Goal: Task Accomplishment & Management: Manage account settings

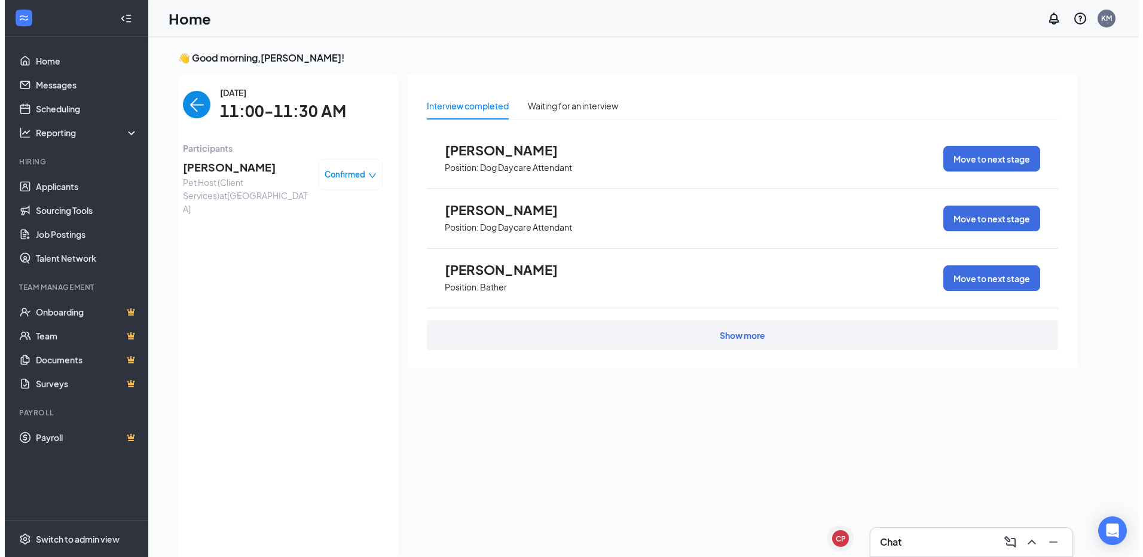
scroll to position [25, 0]
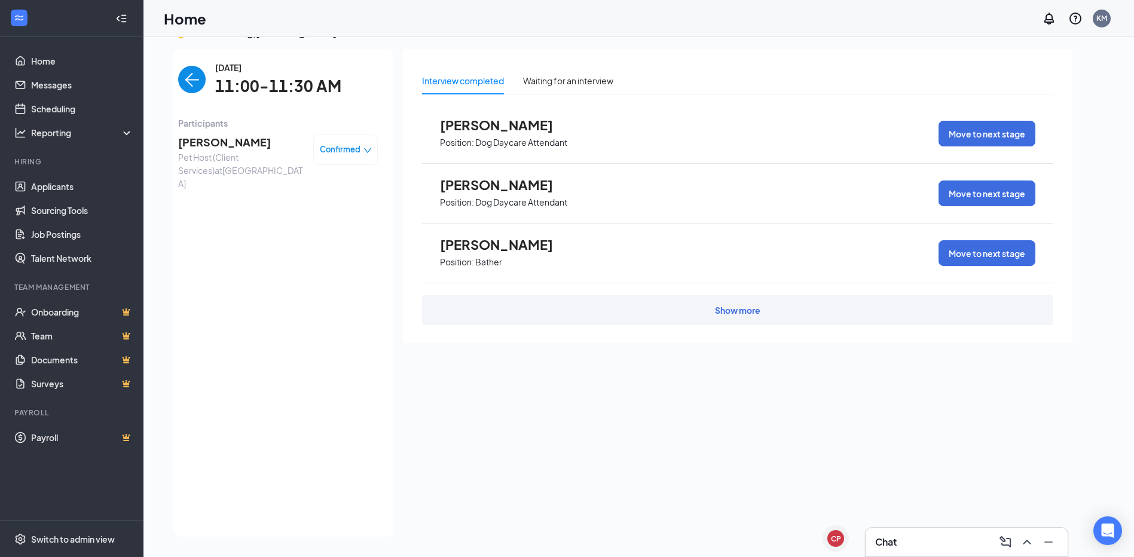
click at [182, 76] on img "back-button" at bounding box center [191, 79] width 27 height 27
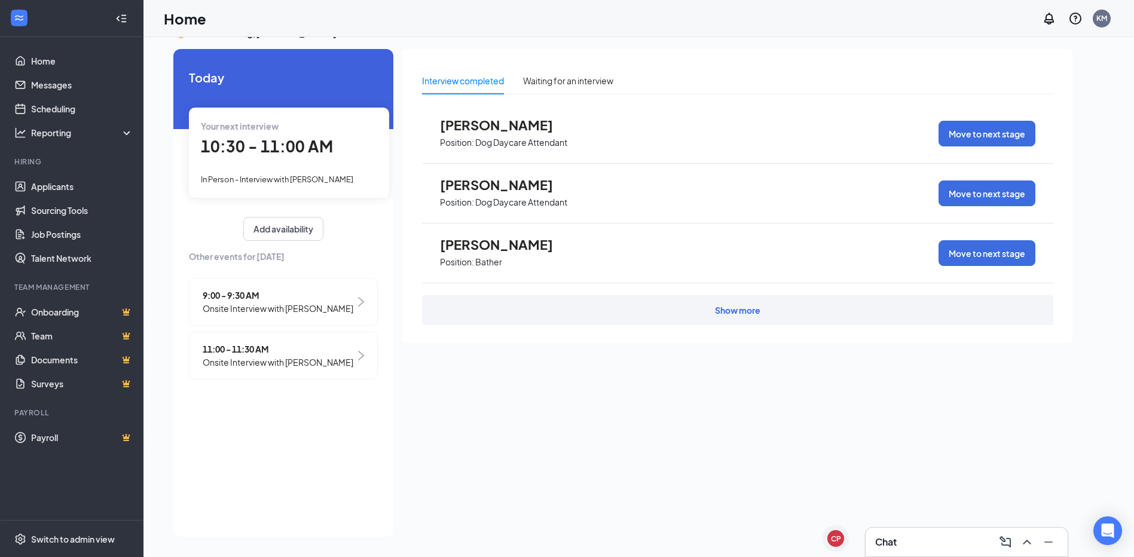
click at [281, 142] on span "10:30 - 11:00 AM" at bounding box center [267, 146] width 132 height 20
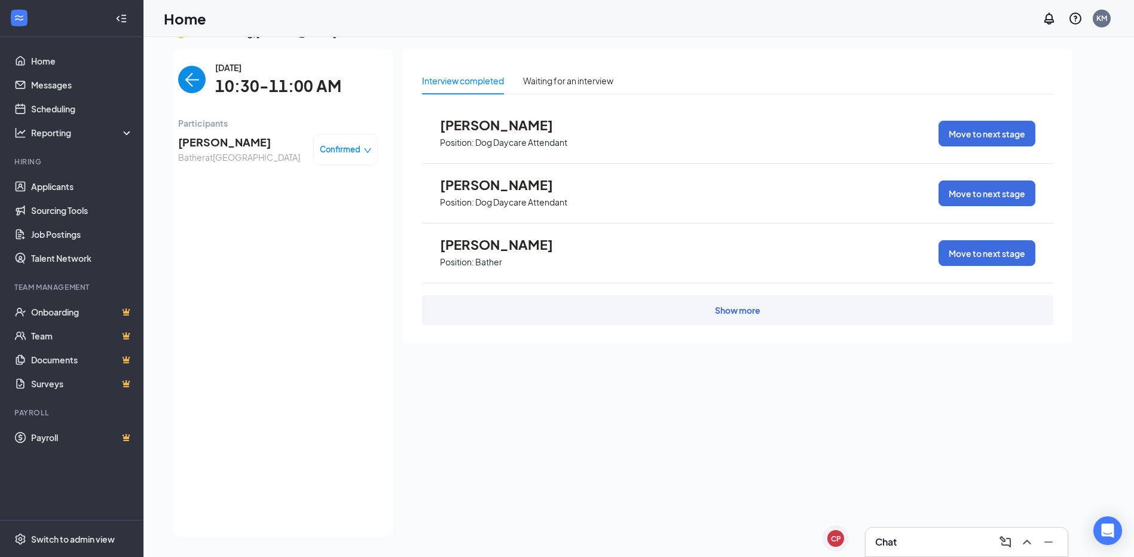
click at [237, 142] on span "[PERSON_NAME]" at bounding box center [239, 142] width 122 height 17
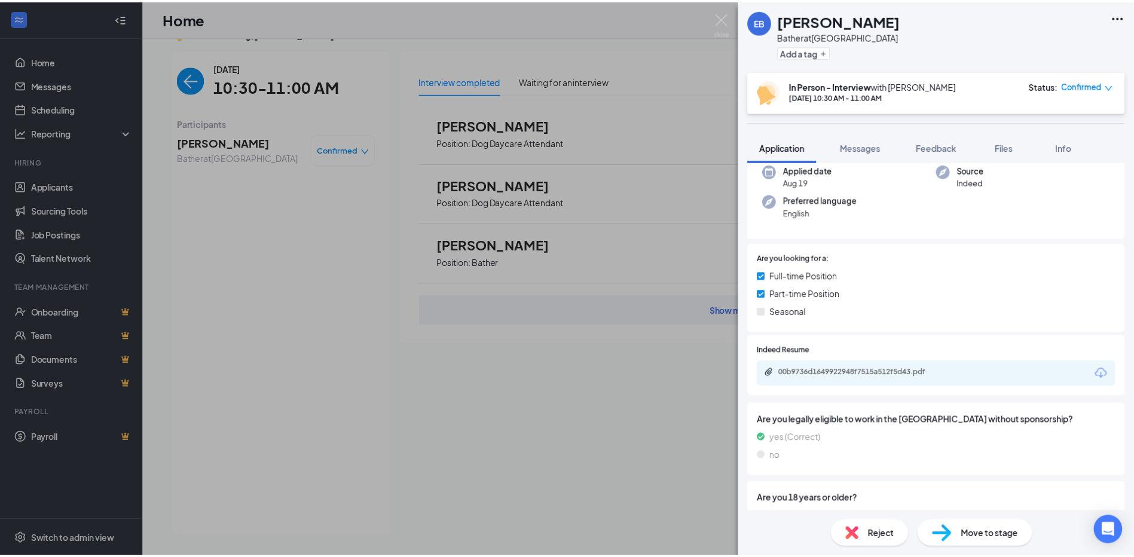
scroll to position [94, 0]
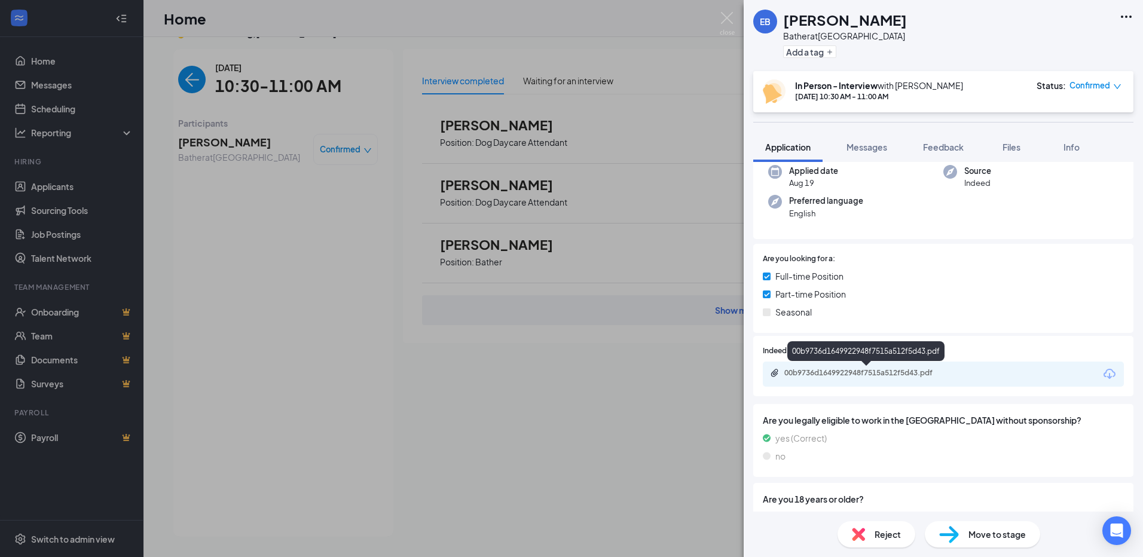
click at [851, 377] on div "00b9736d1649922948f7515a512f5d43.pdf" at bounding box center [867, 373] width 167 height 10
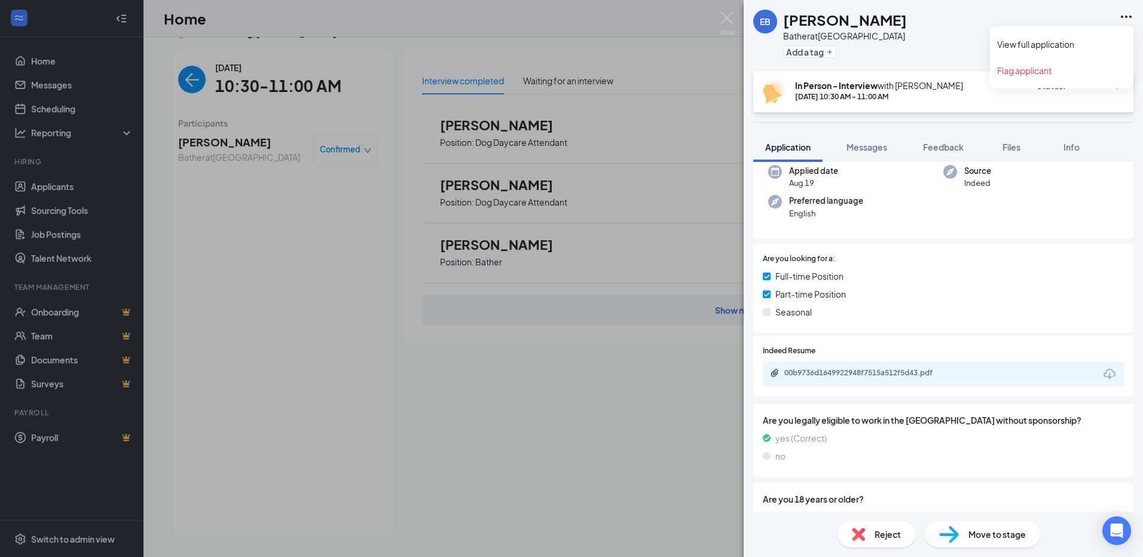
click at [1131, 14] on icon "Ellipses" at bounding box center [1126, 17] width 14 height 14
click at [1071, 48] on link "View full application" at bounding box center [1061, 44] width 129 height 12
click at [729, 16] on img at bounding box center [727, 23] width 15 height 23
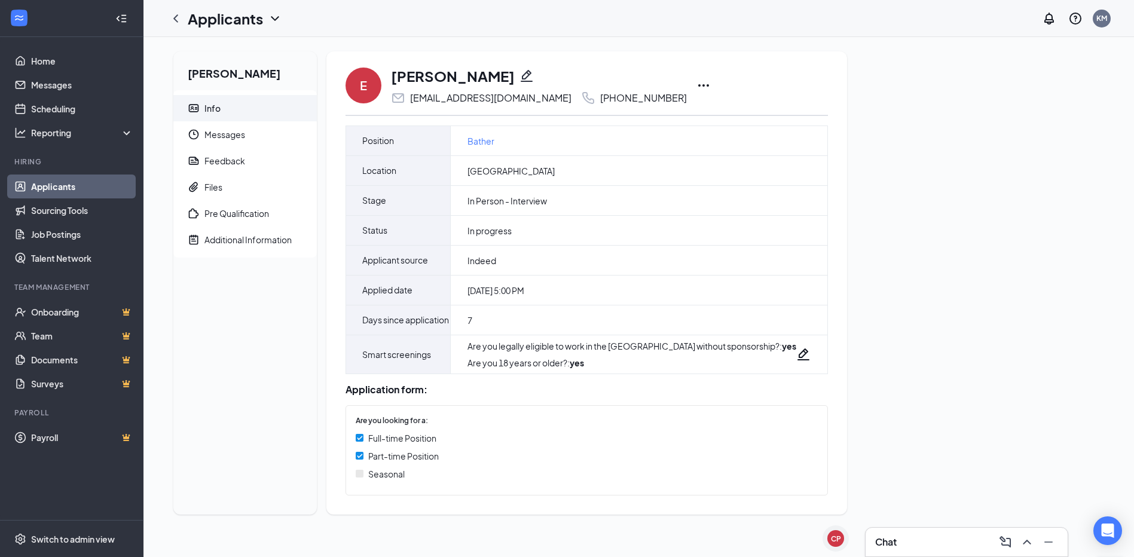
click at [698, 85] on icon "Ellipses" at bounding box center [703, 85] width 11 height 2
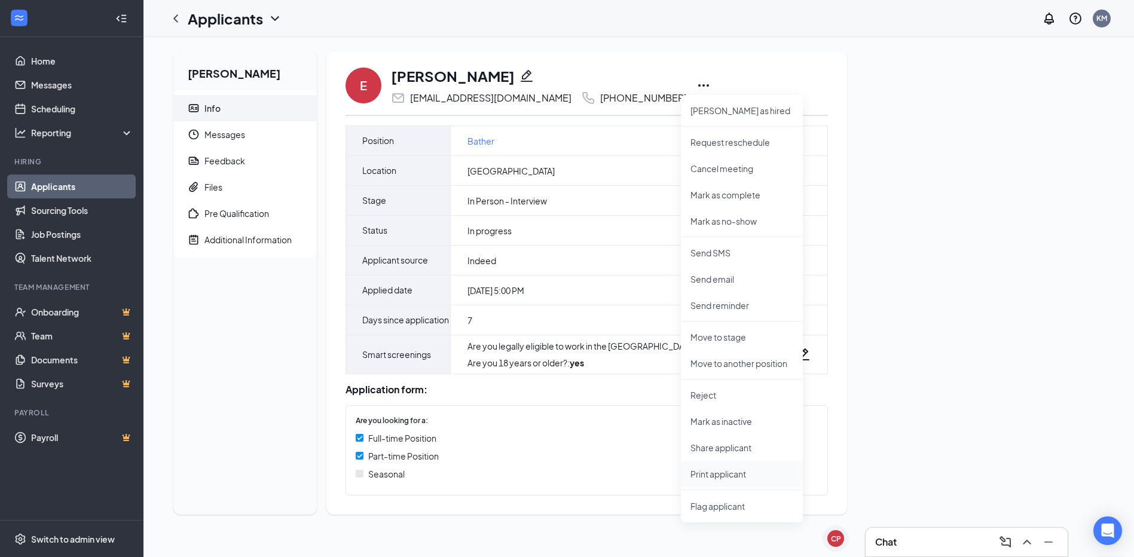
click at [727, 476] on p "Print applicant" at bounding box center [741, 474] width 103 height 12
